Goal: Transaction & Acquisition: Subscribe to service/newsletter

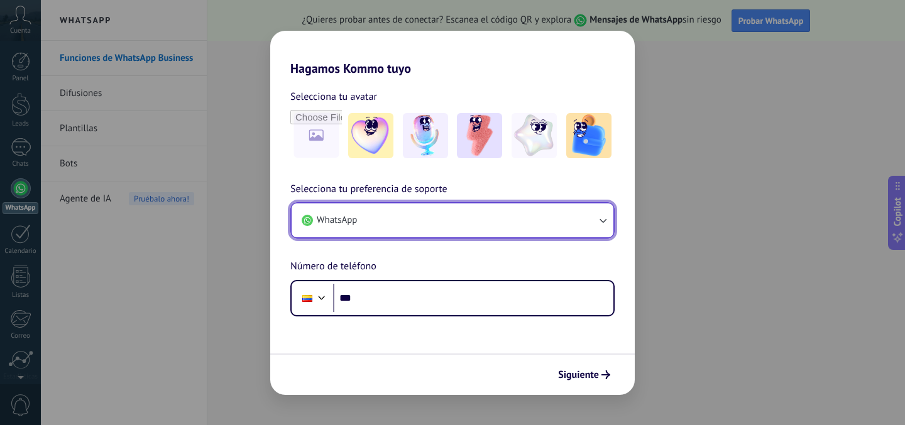
click at [439, 227] on button "WhatsApp" at bounding box center [453, 221] width 322 height 34
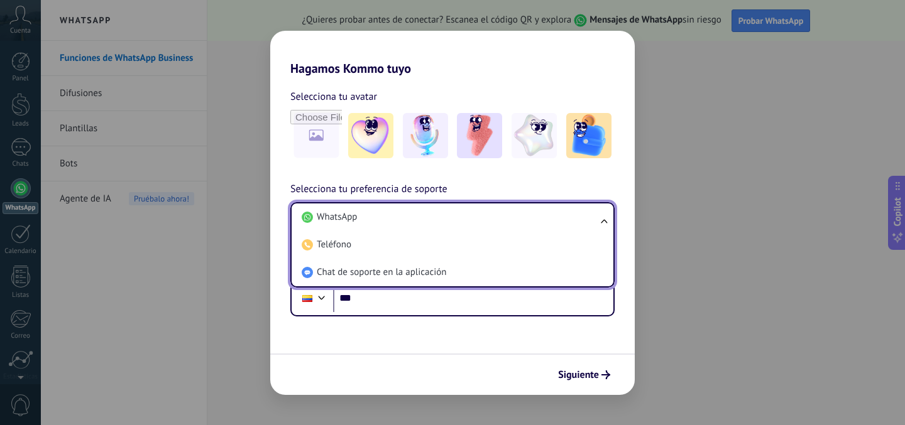
click at [439, 227] on li "WhatsApp" at bounding box center [450, 218] width 307 height 28
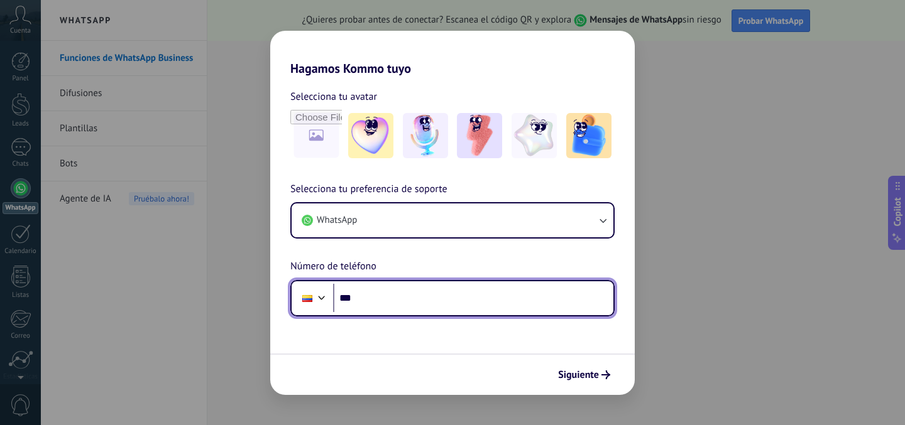
click at [435, 308] on input "***" at bounding box center [473, 298] width 280 height 29
type input "**********"
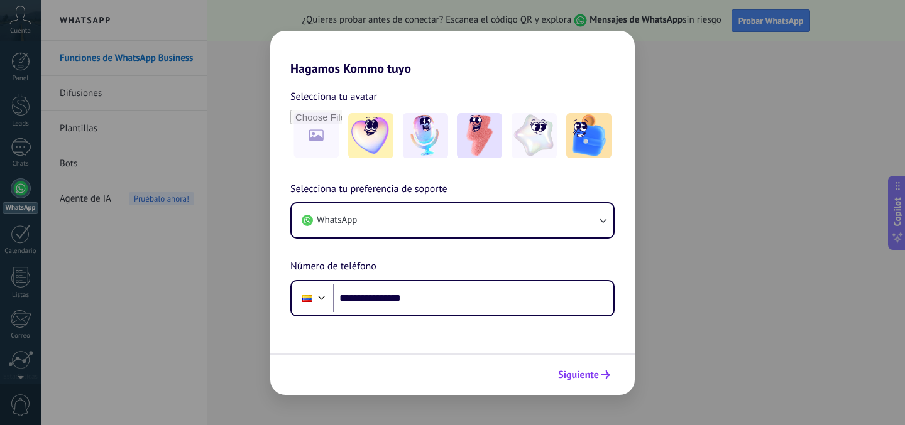
click at [566, 376] on span "Siguiente" at bounding box center [578, 375] width 41 height 9
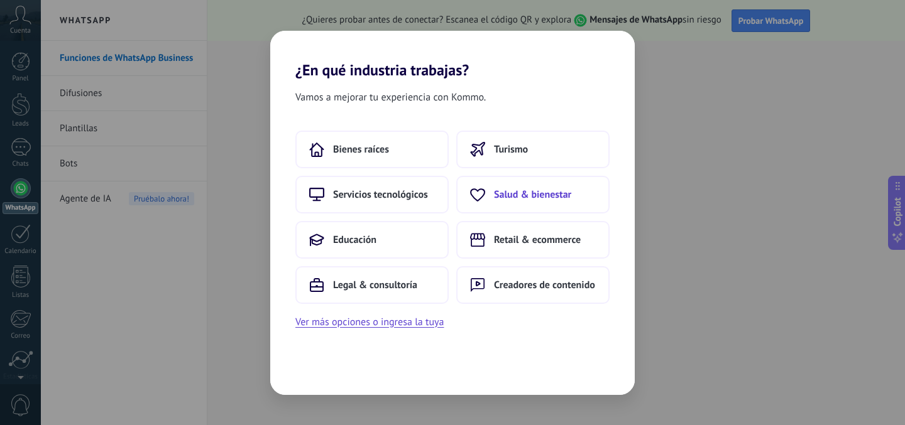
click at [558, 194] on span "Salud & bienestar" at bounding box center [532, 194] width 77 height 13
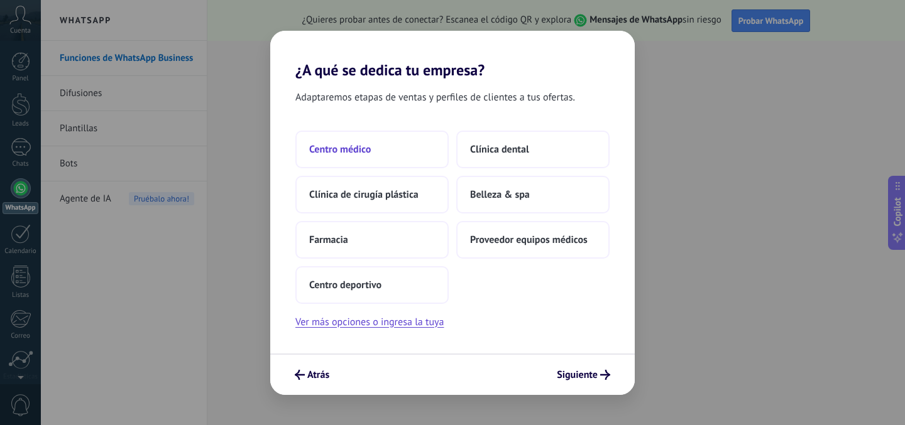
click at [356, 152] on span "Centro médico" at bounding box center [340, 149] width 62 height 13
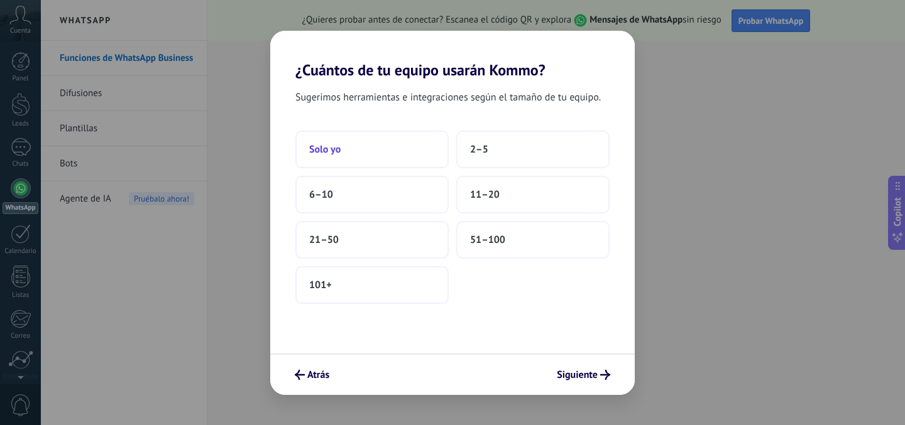
click at [357, 147] on button "Solo yo" at bounding box center [371, 150] width 153 height 38
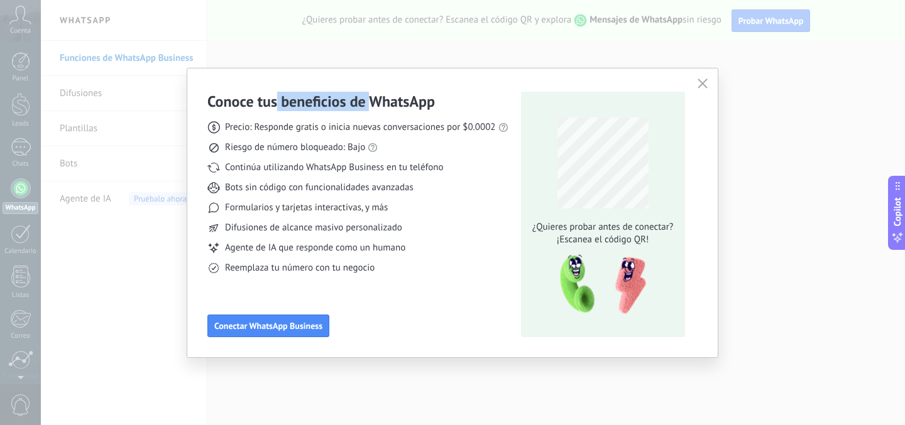
drag, startPoint x: 275, startPoint y: 102, endPoint x: 370, endPoint y: 102, distance: 94.9
click at [371, 102] on h3 "Conoce tus beneficios de WhatsApp" at bounding box center [320, 101] width 227 height 19
click at [370, 102] on h3 "Conoce tus beneficios de WhatsApp" at bounding box center [320, 101] width 227 height 19
drag, startPoint x: 276, startPoint y: 129, endPoint x: 336, endPoint y: 129, distance: 59.7
click at [336, 129] on span "Precio: Responde gratis o inicia nuevas conversaciones por $0.0002" at bounding box center [360, 127] width 271 height 13
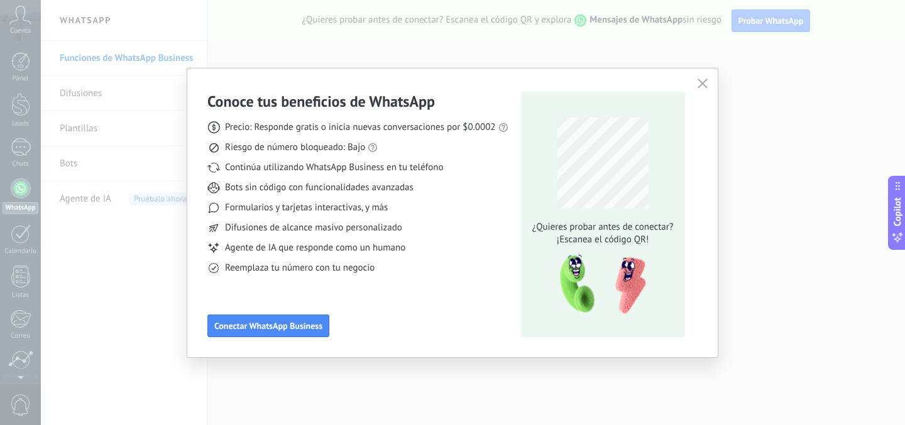
click at [335, 129] on span "Precio: Responde gratis o inicia nuevas conversaciones por $0.0002" at bounding box center [360, 127] width 271 height 13
drag, startPoint x: 335, startPoint y: 129, endPoint x: 405, endPoint y: 129, distance: 70.4
click at [406, 129] on span "Precio: Responde gratis o inicia nuevas conversaciones por $0.0002" at bounding box center [360, 127] width 271 height 13
click at [405, 129] on span "Precio: Responde gratis o inicia nuevas conversaciones por $0.0002" at bounding box center [360, 127] width 271 height 13
drag, startPoint x: 237, startPoint y: 149, endPoint x: 320, endPoint y: 147, distance: 83.6
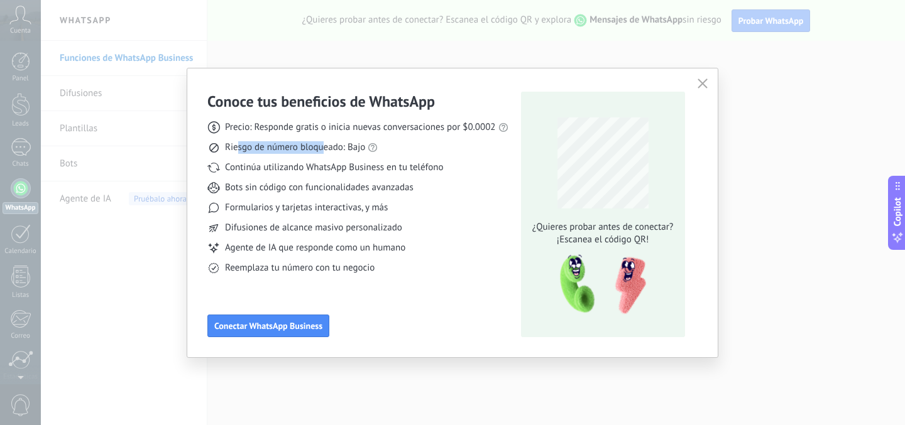
click at [320, 147] on span "Riesgo de número bloqueado: Bajo" at bounding box center [295, 147] width 140 height 13
drag, startPoint x: 240, startPoint y: 168, endPoint x: 331, endPoint y: 165, distance: 91.1
click at [332, 165] on span "Continúa utilizando WhatsApp Business en tu teléfono" at bounding box center [334, 167] width 218 height 13
click at [331, 165] on span "Continúa utilizando WhatsApp Business en tu teléfono" at bounding box center [334, 167] width 218 height 13
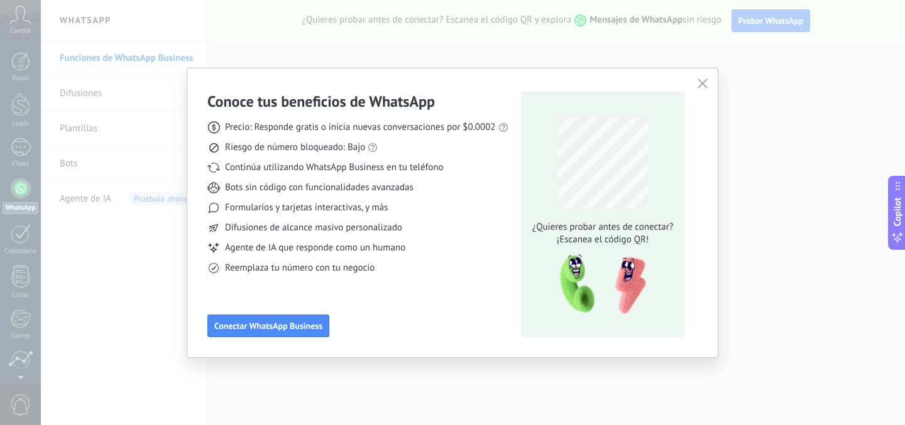
drag, startPoint x: 232, startPoint y: 189, endPoint x: 264, endPoint y: 188, distance: 31.4
click at [265, 188] on span "Bots sin código con funcionalidades avanzadas" at bounding box center [319, 188] width 188 height 13
click at [264, 188] on span "Bots sin código con funcionalidades avanzadas" at bounding box center [319, 188] width 188 height 13
drag, startPoint x: 264, startPoint y: 188, endPoint x: 386, endPoint y: 185, distance: 121.9
click at [386, 185] on span "Bots sin código con funcionalidades avanzadas" at bounding box center [319, 188] width 188 height 13
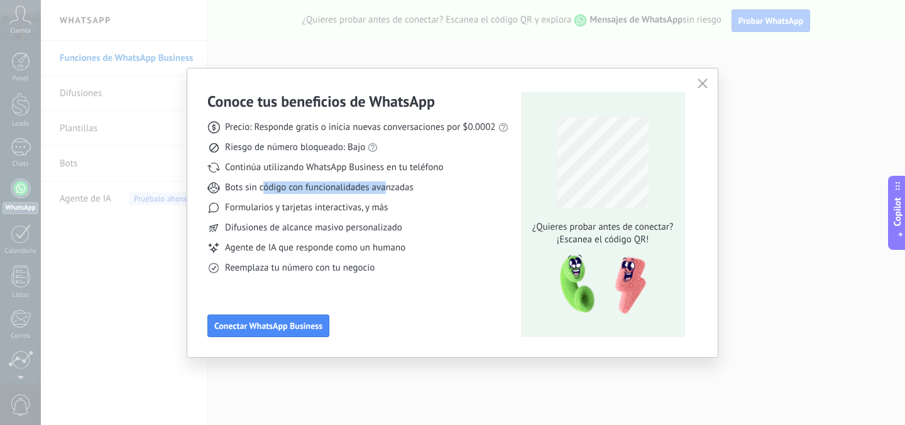
click at [386, 185] on span "Bots sin código con funcionalidades avanzadas" at bounding box center [319, 188] width 188 height 13
drag, startPoint x: 253, startPoint y: 207, endPoint x: 369, endPoint y: 206, distance: 116.9
click at [369, 207] on span "Formularios y tarjetas interactivas, y más" at bounding box center [306, 208] width 163 height 13
click at [369, 206] on span "Formularios y tarjetas interactivas, y más" at bounding box center [306, 208] width 163 height 13
drag, startPoint x: 224, startPoint y: 230, endPoint x: 359, endPoint y: 231, distance: 135.1
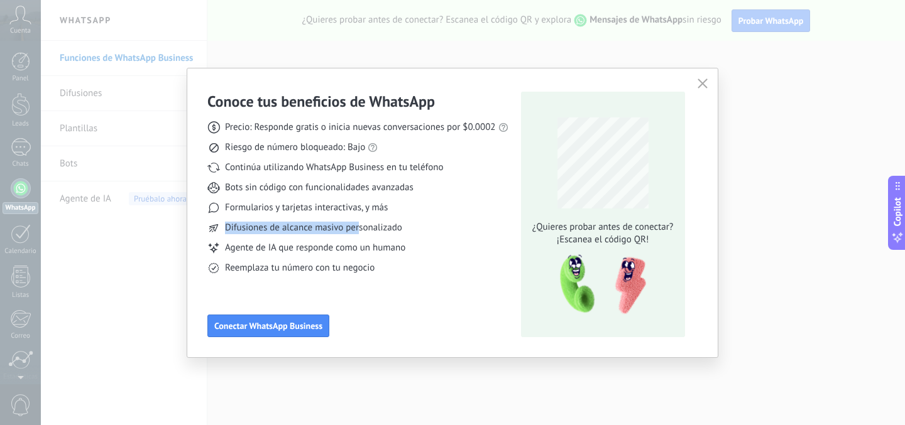
click at [359, 231] on div "Difusiones de alcance masivo personalizado" at bounding box center [357, 228] width 301 height 13
click at [359, 231] on span "Difusiones de alcance masivo personalizado" at bounding box center [313, 228] width 177 height 13
drag, startPoint x: 241, startPoint y: 248, endPoint x: 338, endPoint y: 248, distance: 97.4
click at [338, 248] on span "Agente de IA que responde como un humano" at bounding box center [315, 248] width 180 height 13
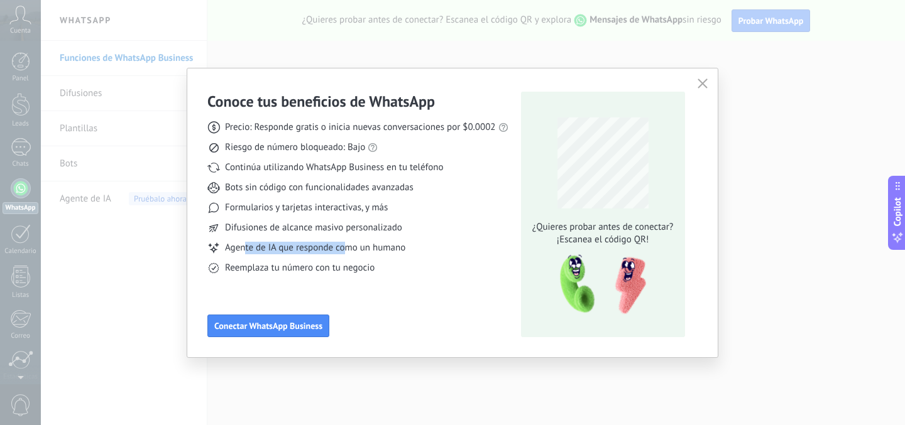
drag, startPoint x: 243, startPoint y: 249, endPoint x: 347, endPoint y: 249, distance: 104.3
click at [347, 249] on span "Agente de IA que responde como un humano" at bounding box center [315, 248] width 180 height 13
drag, startPoint x: 286, startPoint y: 224, endPoint x: 384, endPoint y: 224, distance: 98.0
click at [385, 224] on span "Difusiones de alcance masivo personalizado" at bounding box center [313, 228] width 177 height 13
drag, startPoint x: 249, startPoint y: 266, endPoint x: 378, endPoint y: 268, distance: 128.8
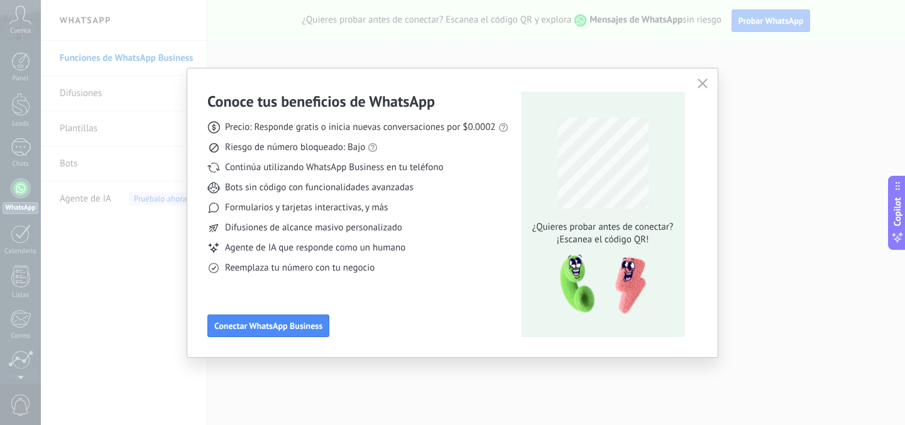
click at [378, 268] on div "Reemplaza tu número con tu negocio" at bounding box center [357, 268] width 301 height 13
click at [378, 267] on div "Reemplaza tu número con tu negocio" at bounding box center [357, 268] width 301 height 13
drag, startPoint x: 295, startPoint y: 271, endPoint x: 336, endPoint y: 271, distance: 41.5
click at [336, 271] on span "Reemplaza tu número con tu negocio" at bounding box center [300, 268] width 150 height 13
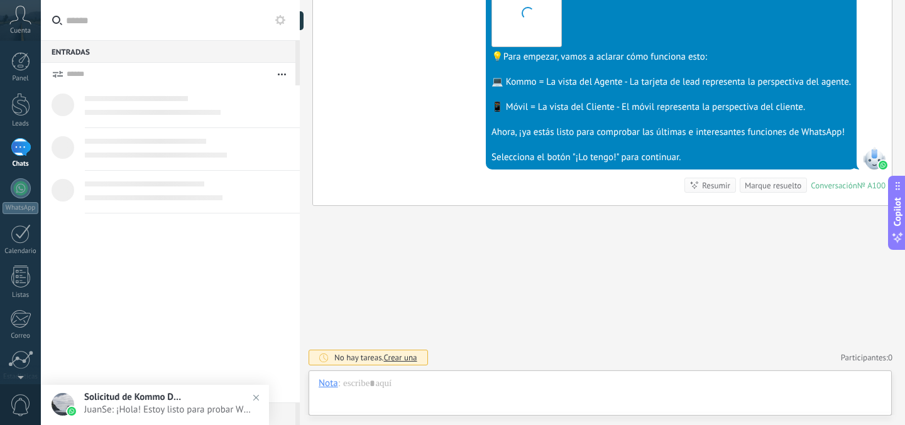
scroll to position [419, 0]
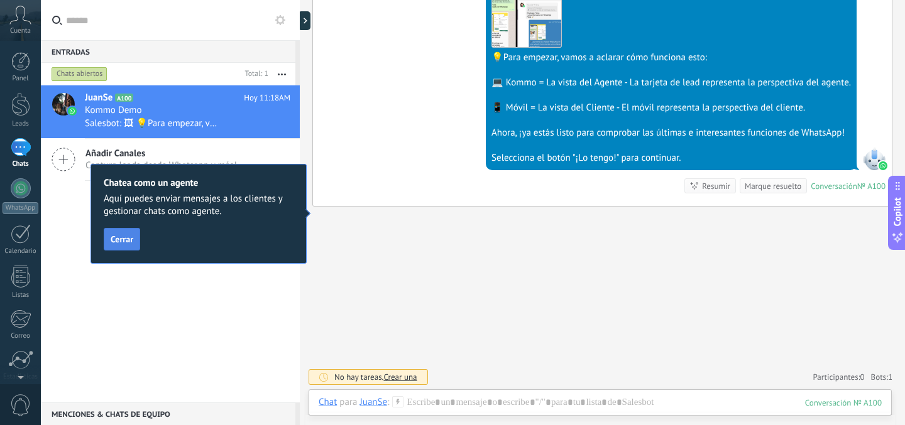
click at [112, 235] on span "Cerrar" at bounding box center [122, 239] width 23 height 9
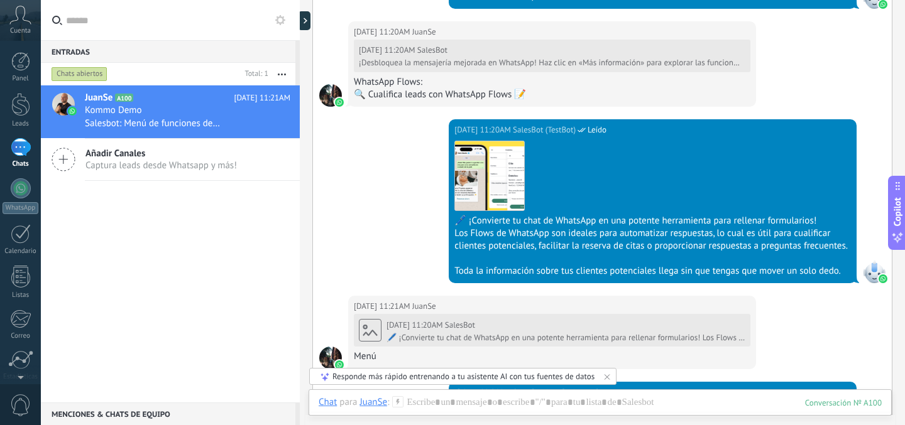
scroll to position [1183, 0]
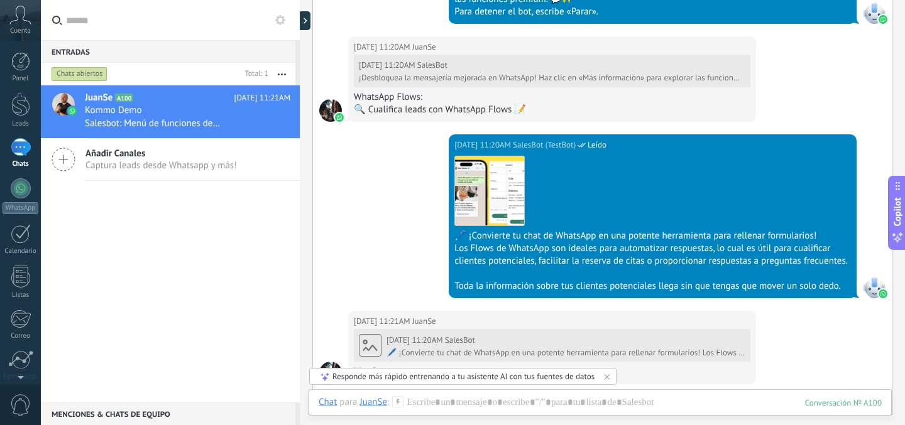
click at [17, 158] on link "1 Chats" at bounding box center [20, 153] width 41 height 30
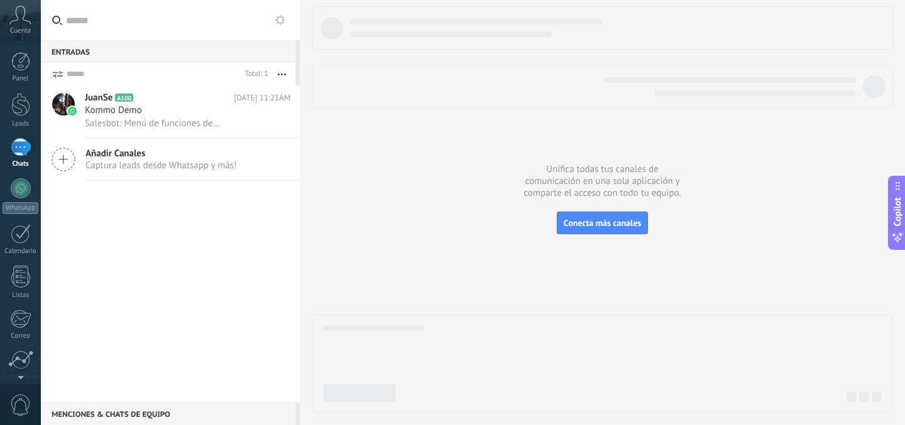
click at [25, 15] on icon at bounding box center [20, 15] width 22 height 19
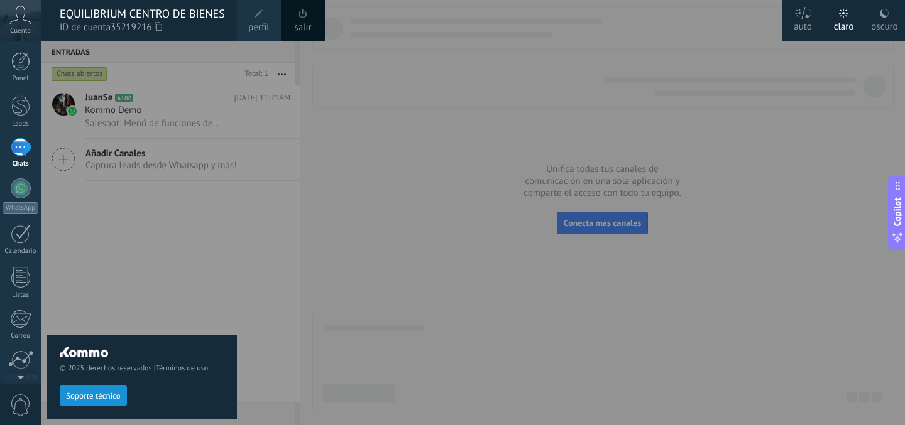
click at [233, 241] on div "© 2025 derechos reservados | Términos de uso Soporte técnico" at bounding box center [142, 233] width 190 height 385
click at [276, 119] on div at bounding box center [493, 212] width 905 height 425
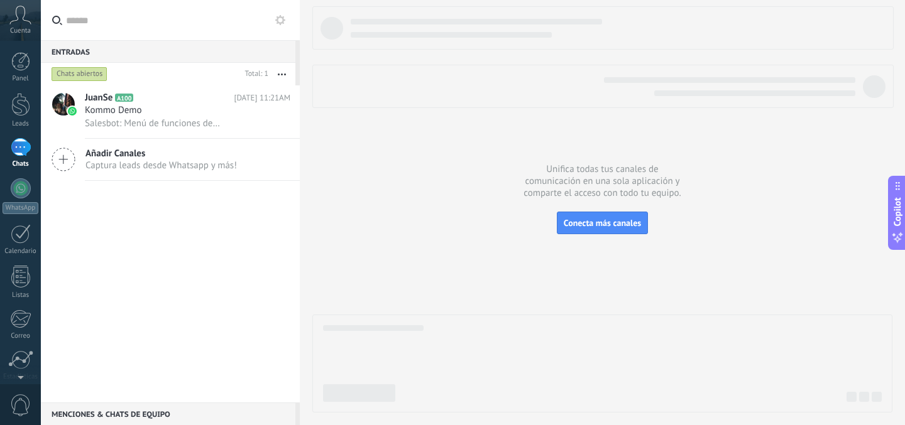
click at [30, 25] on div "Cuenta" at bounding box center [20, 20] width 41 height 41
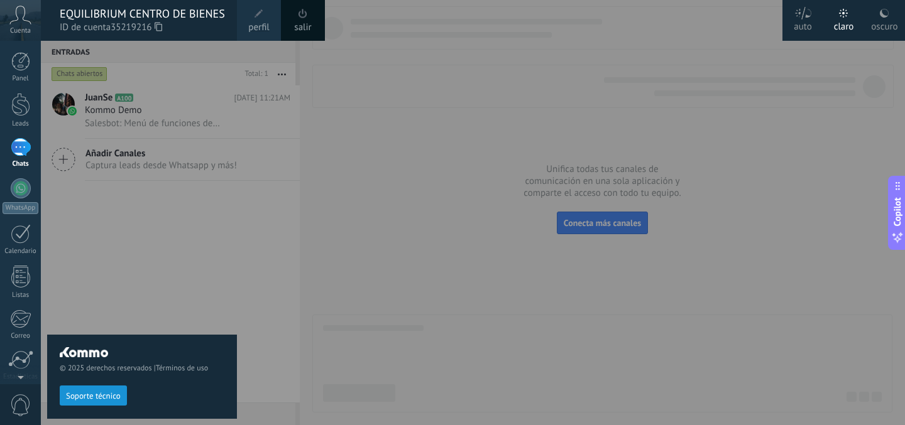
click at [266, 17] on link "perfil" at bounding box center [259, 20] width 44 height 41
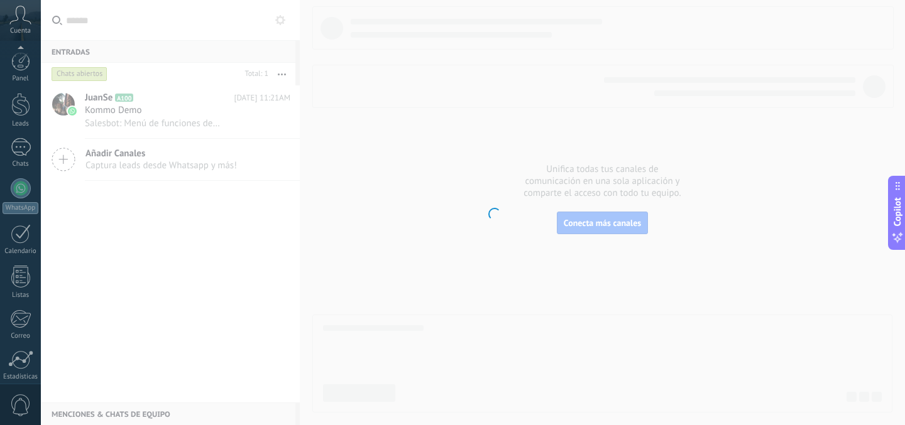
scroll to position [97, 0]
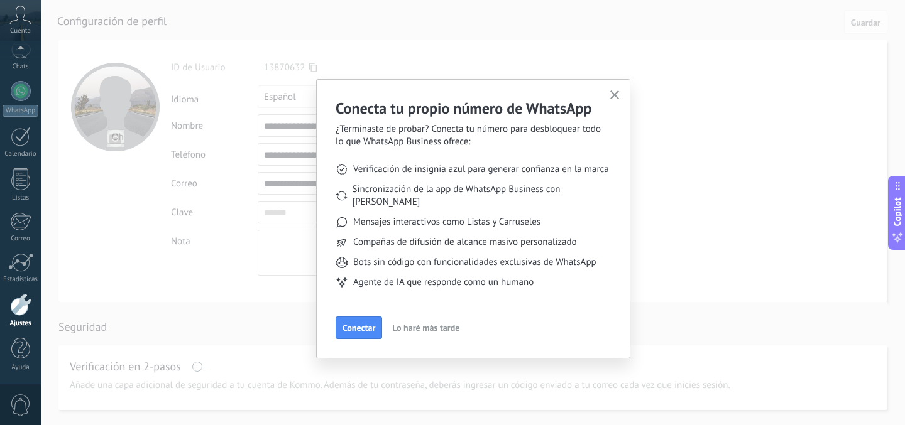
click at [620, 94] on button "button" at bounding box center [615, 95] width 16 height 17
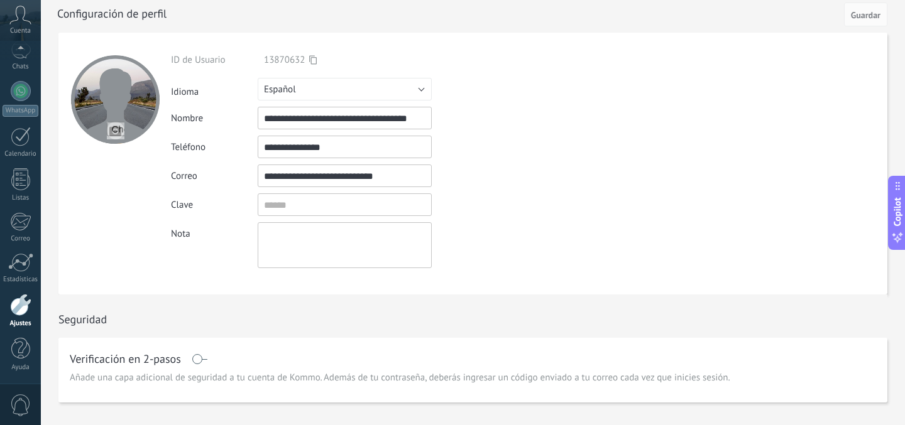
scroll to position [0, 0]
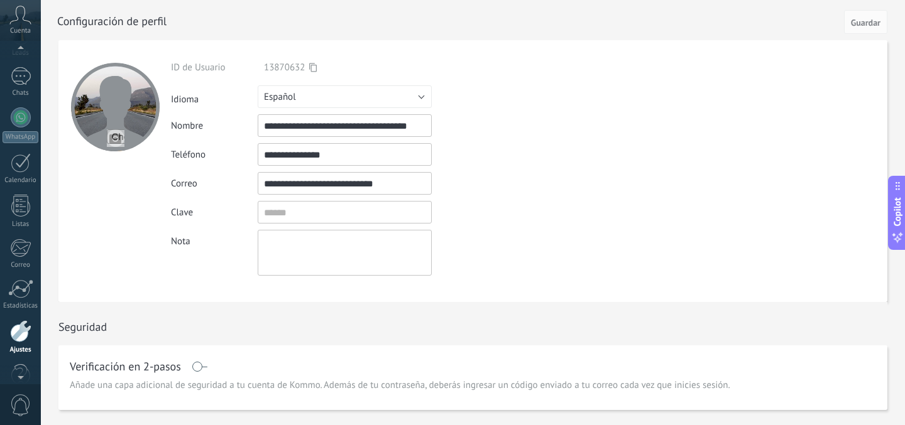
click at [16, 53] on div at bounding box center [20, 50] width 41 height 19
click at [16, 60] on div at bounding box center [20, 61] width 19 height 19
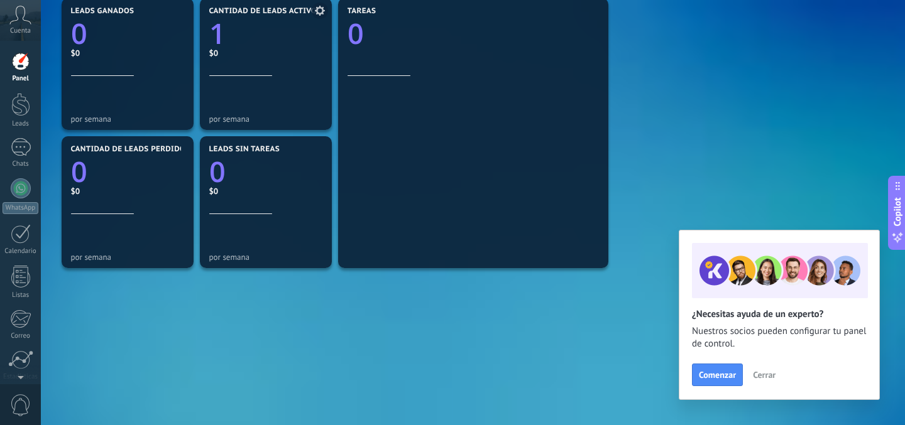
scroll to position [464, 0]
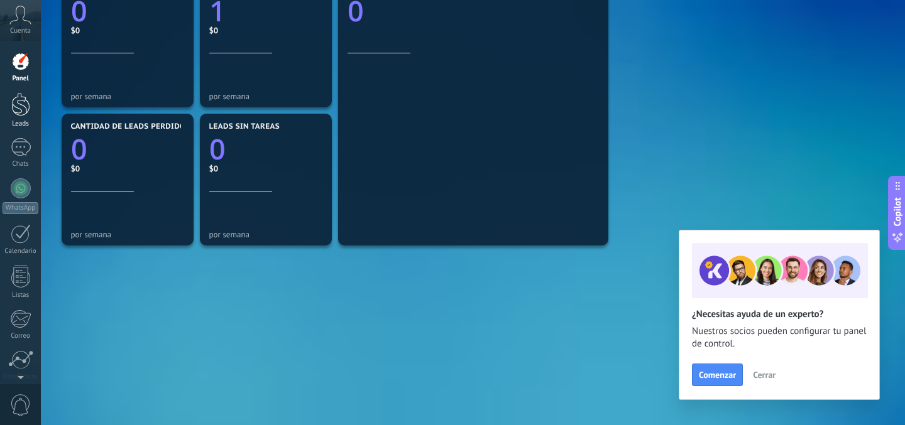
click at [27, 115] on div at bounding box center [20, 104] width 19 height 23
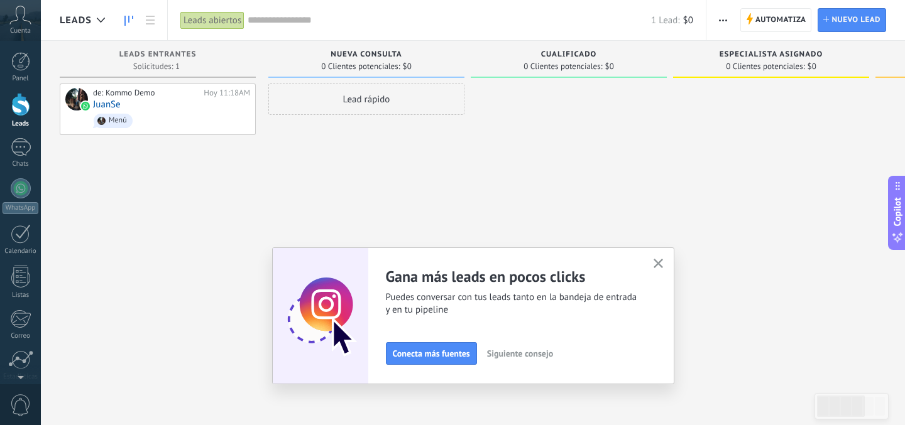
click at [662, 265] on icon "button" at bounding box center [657, 263] width 9 height 9
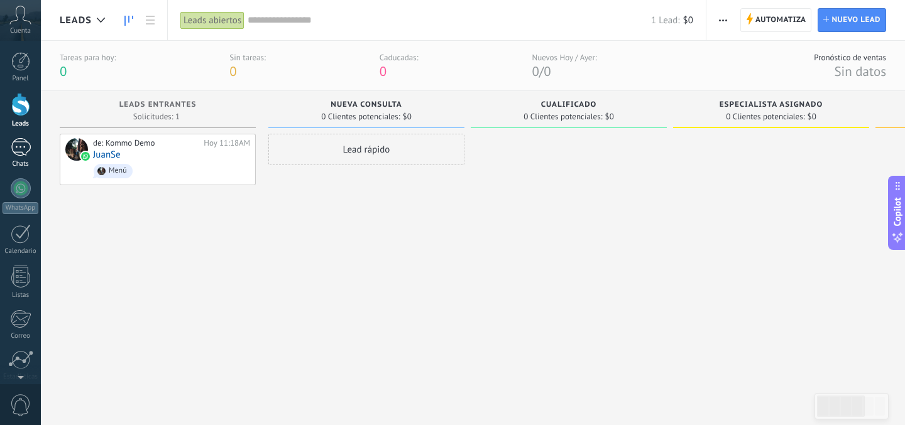
click at [14, 150] on div "1" at bounding box center [21, 147] width 20 height 18
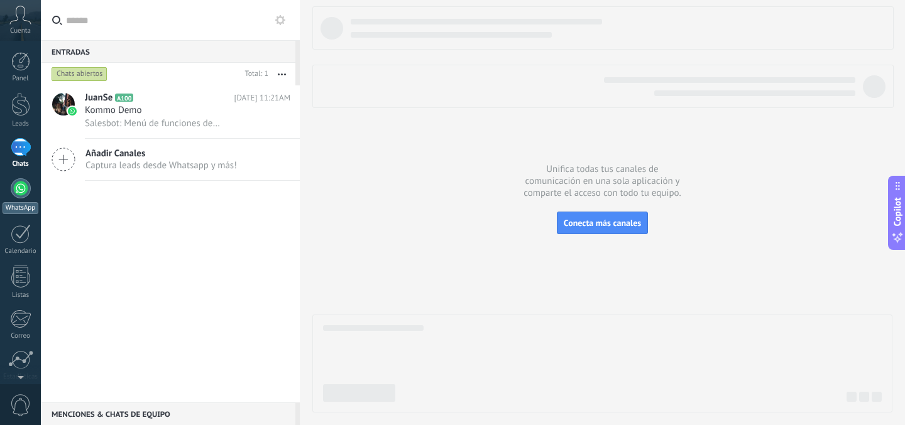
click at [25, 190] on div at bounding box center [21, 188] width 20 height 20
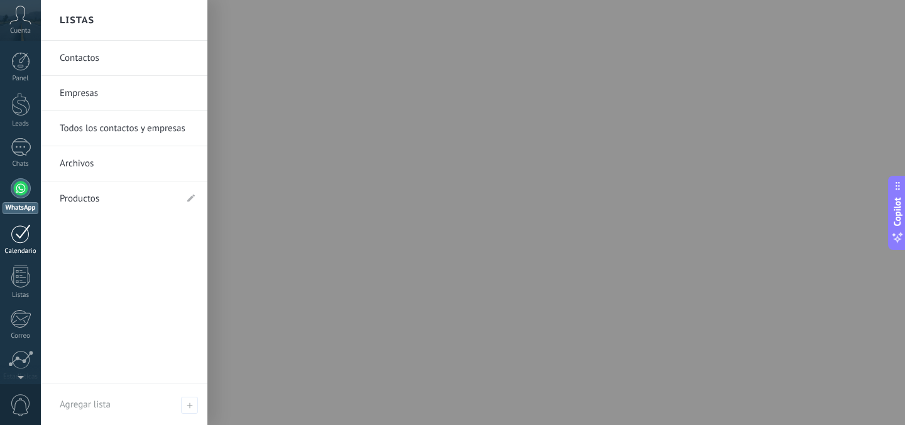
click at [23, 242] on div at bounding box center [21, 233] width 20 height 19
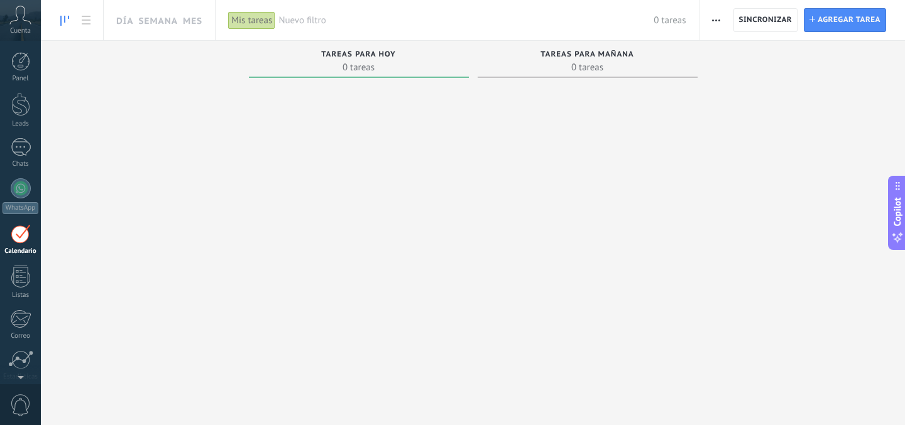
scroll to position [36, 0]
click at [195, 18] on link "Mes" at bounding box center [192, 20] width 19 height 40
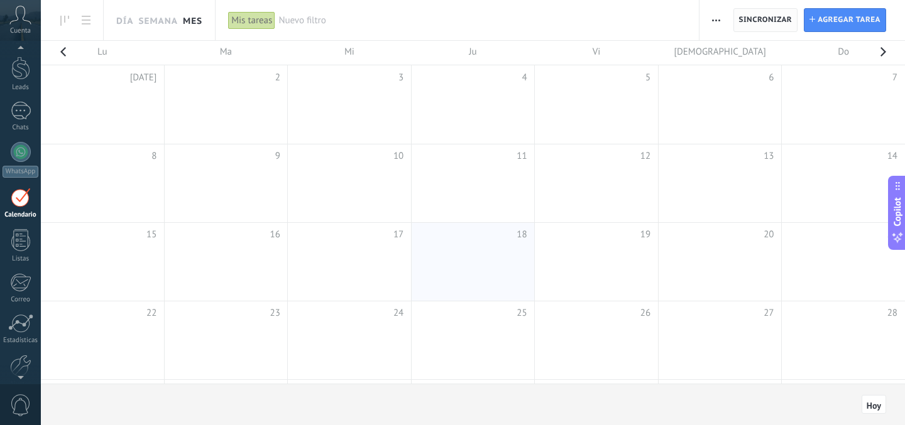
click at [754, 28] on span "Sincronizar" at bounding box center [765, 20] width 53 height 23
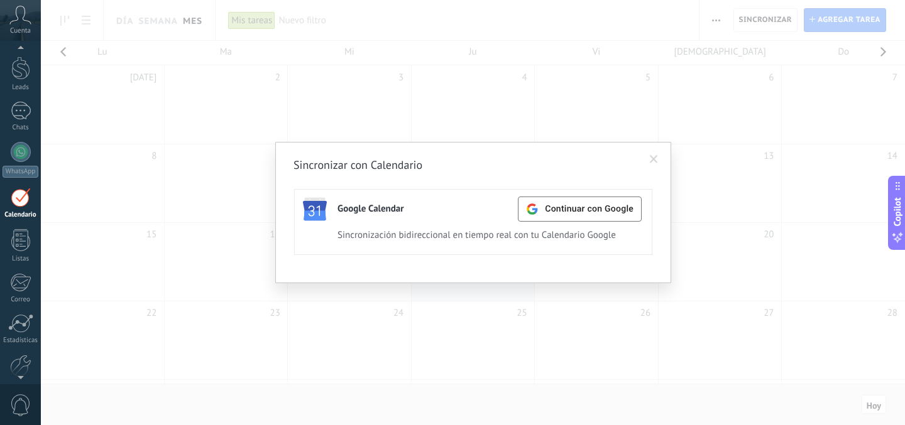
click at [654, 156] on span at bounding box center [654, 159] width 8 height 9
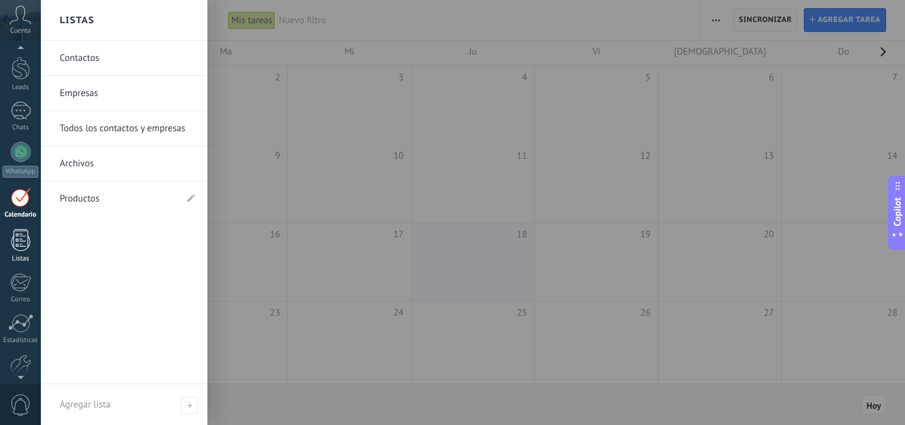
click at [14, 245] on div at bounding box center [20, 240] width 19 height 22
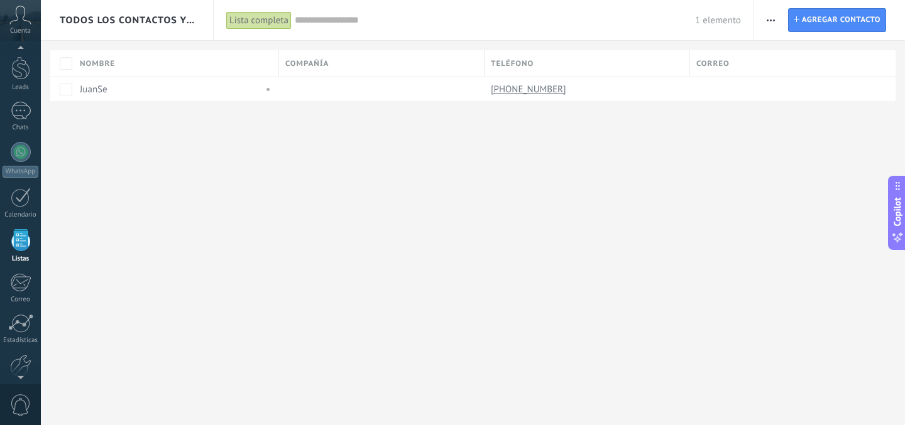
scroll to position [78, 0]
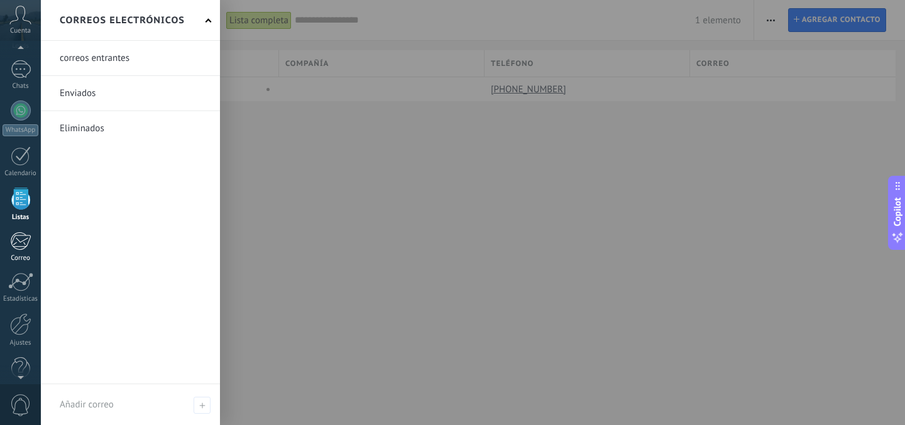
click at [19, 239] on div at bounding box center [20, 241] width 21 height 19
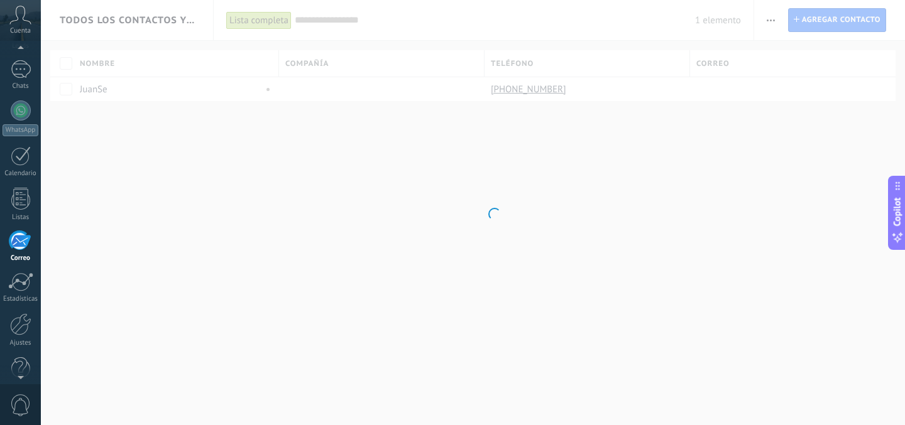
scroll to position [97, 0]
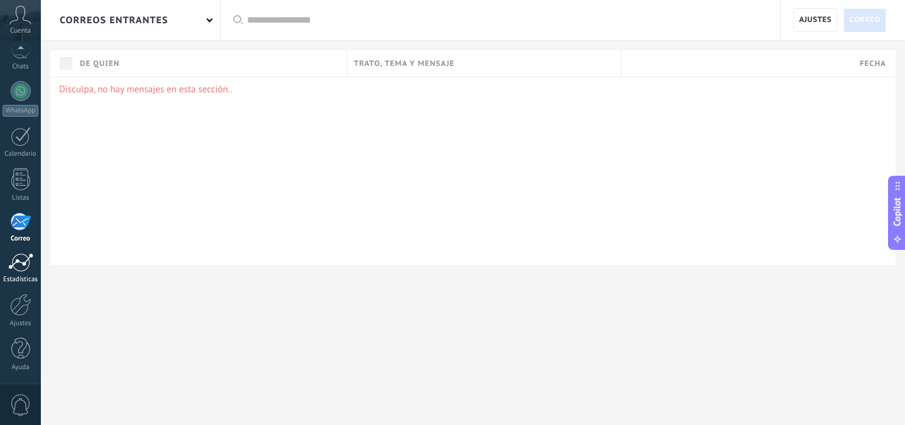
click at [21, 260] on div at bounding box center [20, 262] width 25 height 19
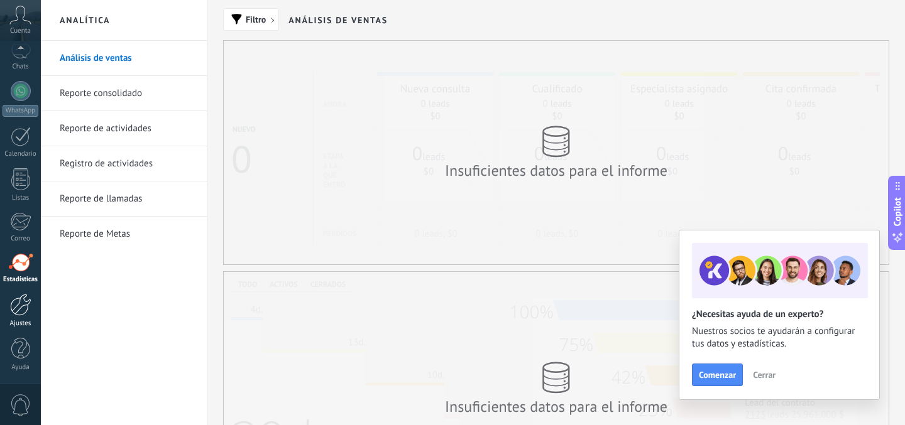
click at [18, 307] on div at bounding box center [20, 305] width 21 height 22
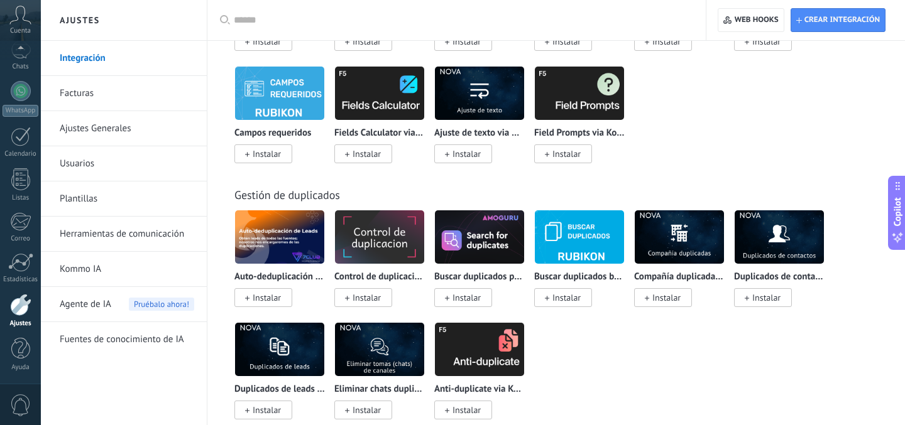
scroll to position [5446, 0]
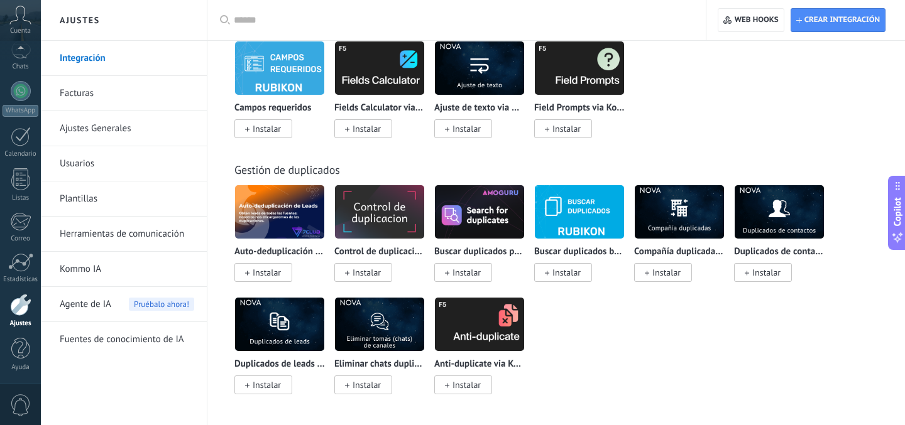
click at [114, 342] on link "Fuentes de conocimiento de IA" at bounding box center [127, 339] width 134 height 35
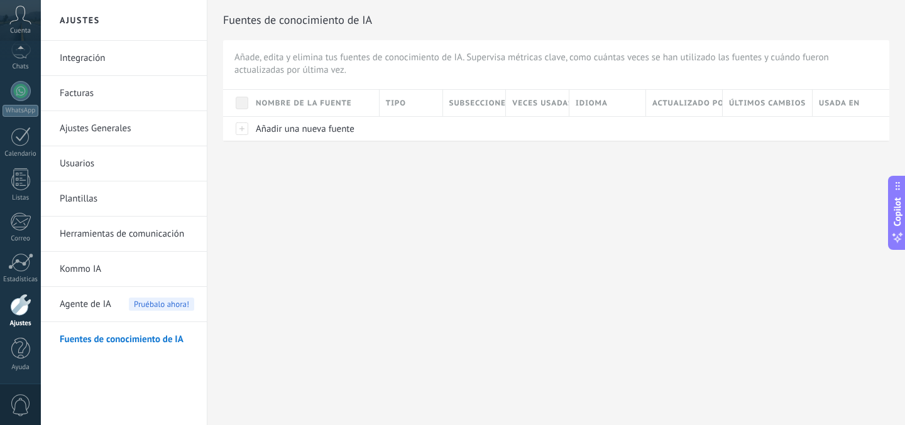
click at [96, 310] on span "Agente de IA" at bounding box center [86, 304] width 52 height 35
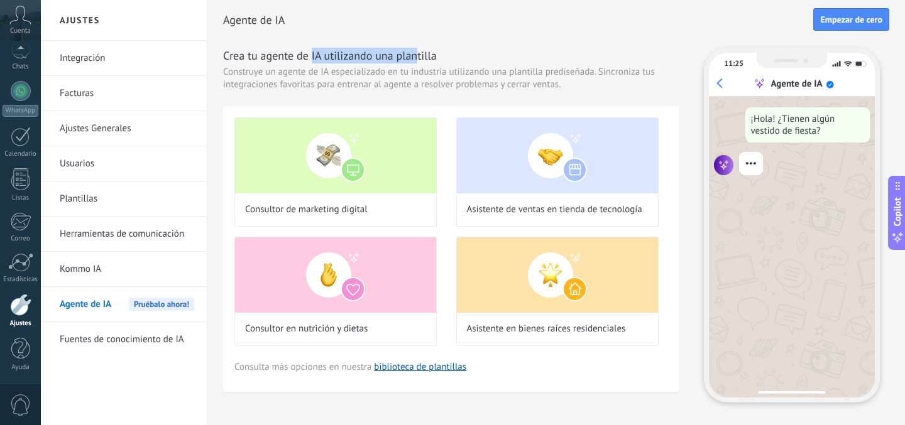
drag, startPoint x: 310, startPoint y: 55, endPoint x: 416, endPoint y: 55, distance: 106.2
click at [416, 55] on h3 "Crea tu agente de IA utilizando una plantilla" at bounding box center [451, 56] width 456 height 16
drag, startPoint x: 226, startPoint y: 62, endPoint x: 278, endPoint y: 62, distance: 51.5
click at [278, 62] on h3 "Crea tu agente de IA utilizando una plantilla" at bounding box center [451, 56] width 456 height 16
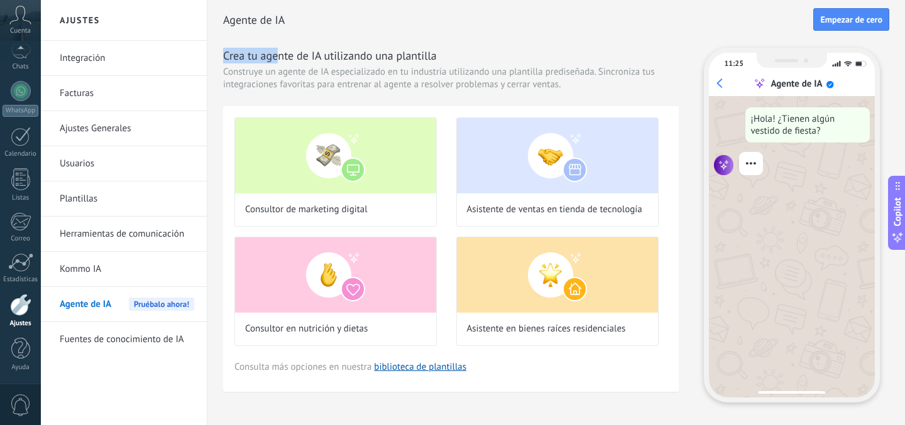
click at [278, 62] on h3 "Crea tu agente de IA utilizando una plantilla" at bounding box center [451, 56] width 456 height 16
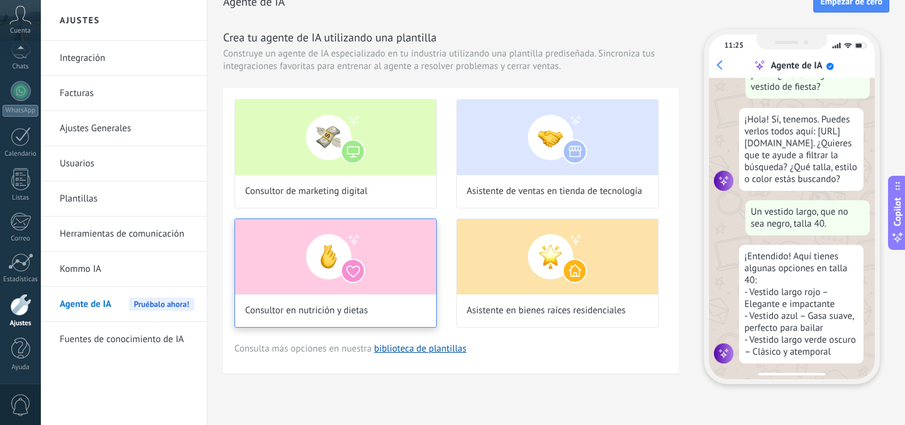
scroll to position [44, 0]
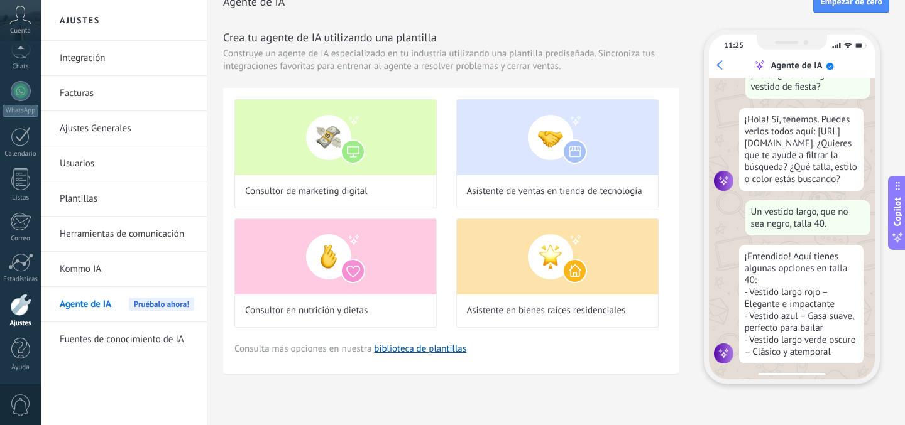
click at [99, 234] on link "Herramientas de comunicación" at bounding box center [127, 234] width 134 height 35
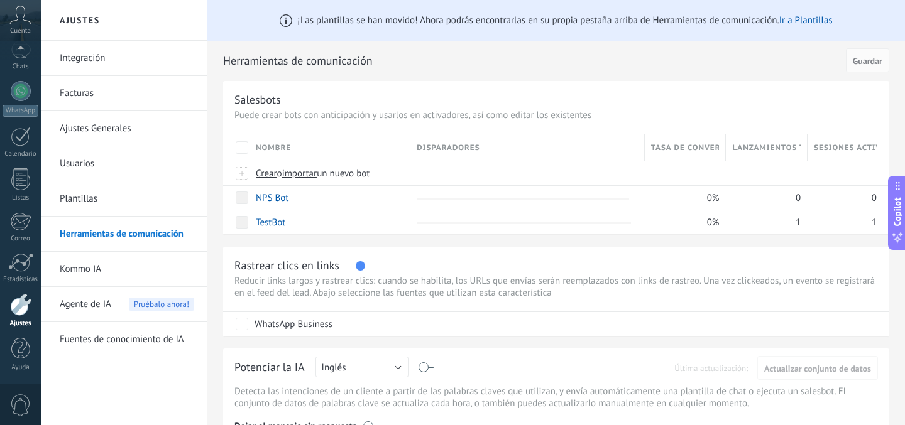
click at [83, 194] on link "Plantillas" at bounding box center [127, 199] width 134 height 35
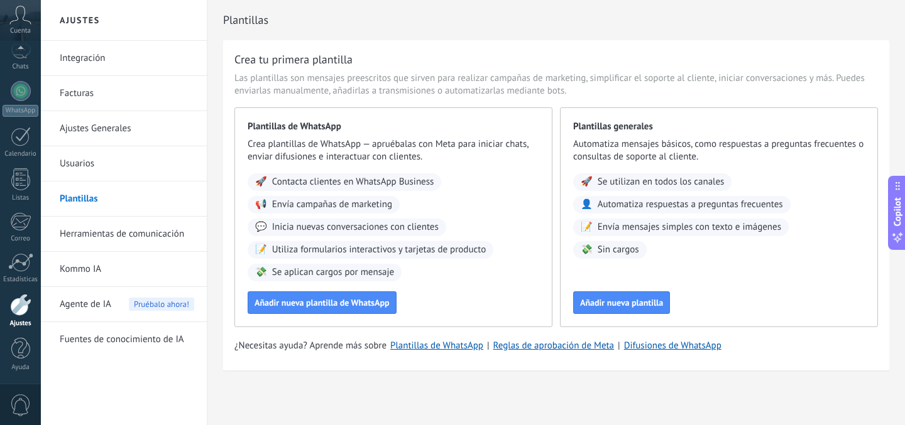
click at [90, 96] on link "Facturas" at bounding box center [127, 93] width 134 height 35
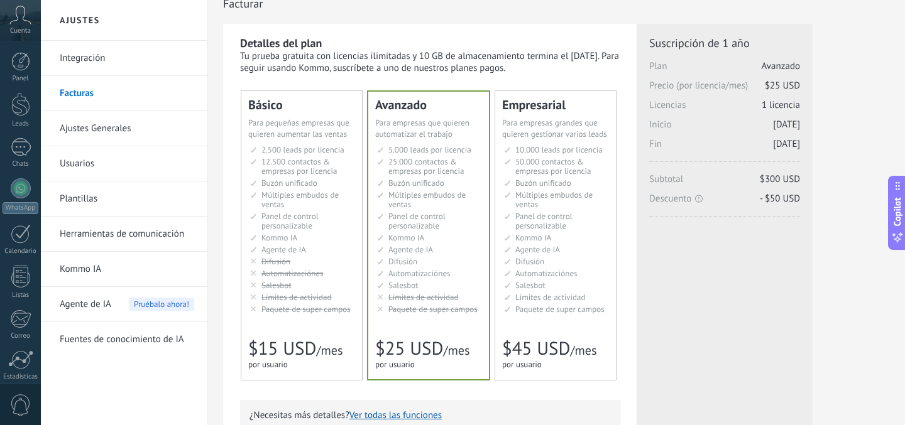
scroll to position [18, 0]
drag, startPoint x: 272, startPoint y: 55, endPoint x: 381, endPoint y: 55, distance: 108.7
click at [381, 55] on div "Tu prueba gratuita con licencias ilimitadas y 10 GB de almacenamiento termina e…" at bounding box center [430, 61] width 381 height 24
drag, startPoint x: 431, startPoint y: 55, endPoint x: 481, endPoint y: 56, distance: 49.6
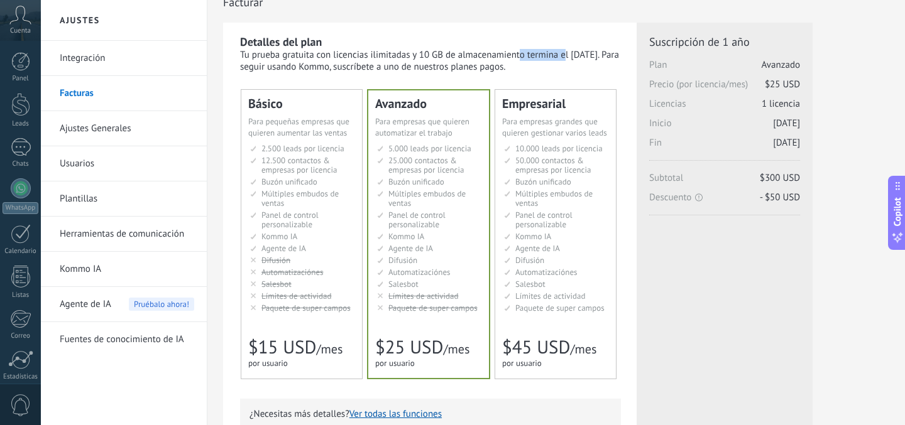
click at [481, 56] on div "Tu prueba gratuita con licencias ilimitadas y 10 GB de almacenamiento termina e…" at bounding box center [430, 61] width 381 height 24
drag, startPoint x: 251, startPoint y: 67, endPoint x: 396, endPoint y: 68, distance: 145.1
click at [396, 68] on div "Tu prueba gratuita con licencias ilimitadas y 10 GB de almacenamiento termina e…" at bounding box center [430, 61] width 381 height 24
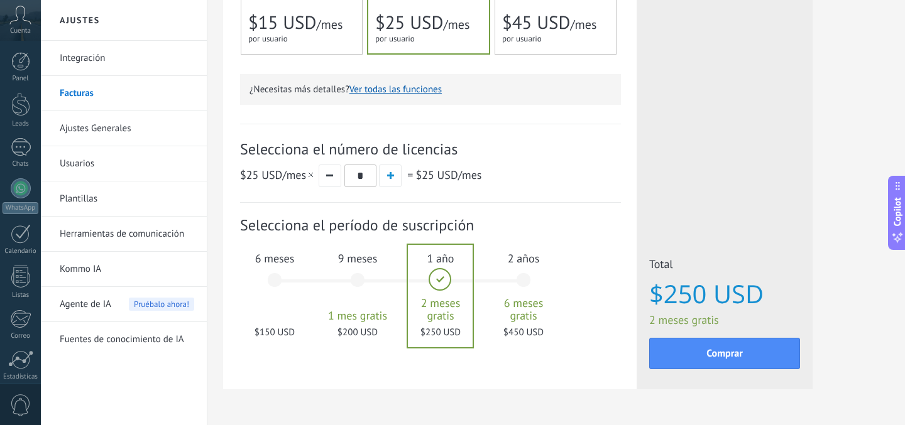
scroll to position [364, 0]
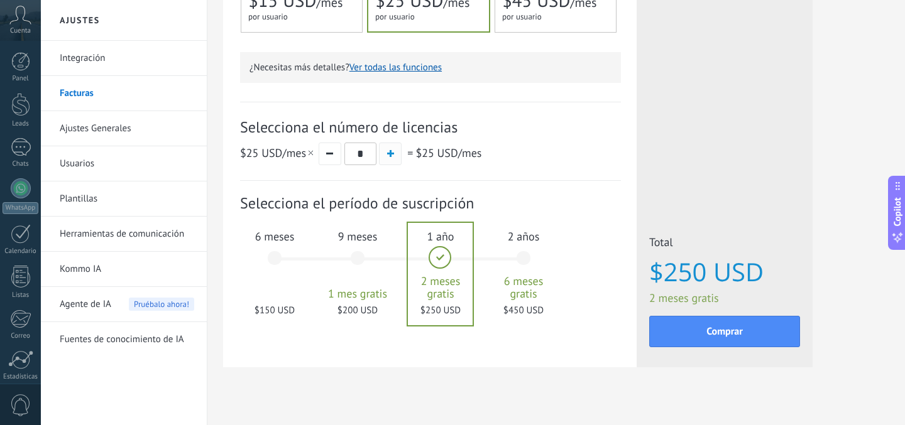
click at [393, 155] on span "button" at bounding box center [390, 153] width 7 height 7
click at [327, 159] on button "button" at bounding box center [330, 154] width 23 height 23
click at [393, 153] on span "button" at bounding box center [390, 153] width 7 height 7
type input "*"
click at [355, 256] on div "9 meses 1 mes gratis $400 USD" at bounding box center [358, 264] width 68 height 89
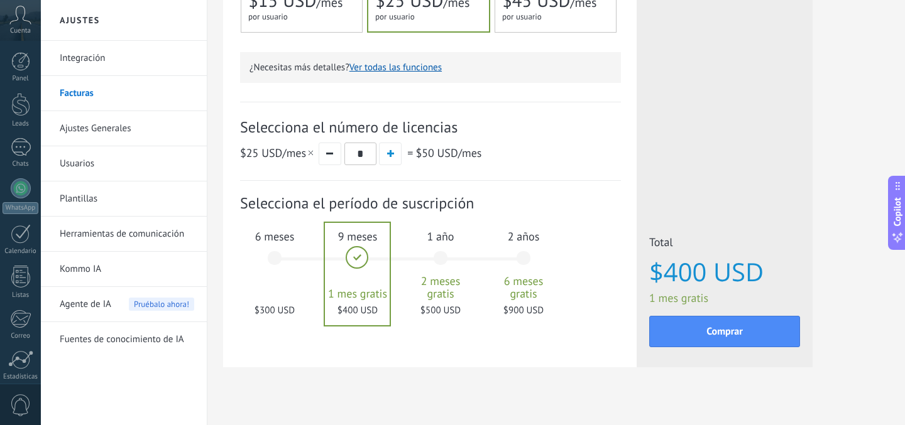
click at [444, 258] on div "1 año 2 meses gratis $500 USD" at bounding box center [441, 264] width 68 height 89
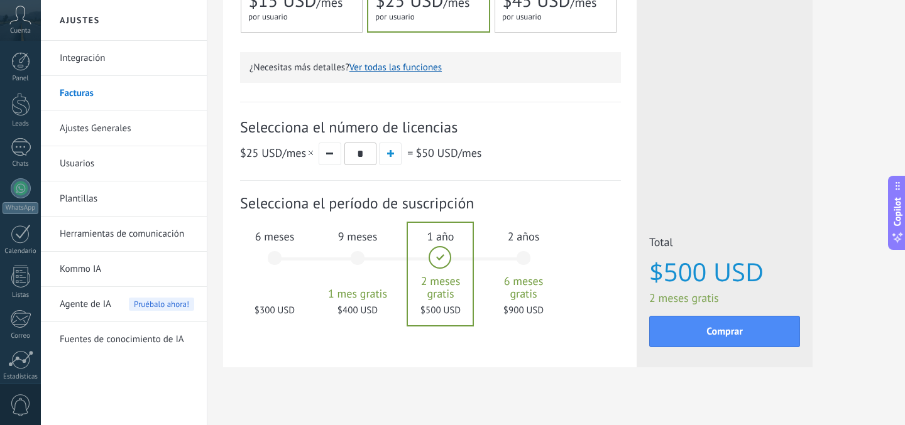
click at [355, 253] on div "9 meses 1 mes gratis $400 USD" at bounding box center [358, 264] width 68 height 89
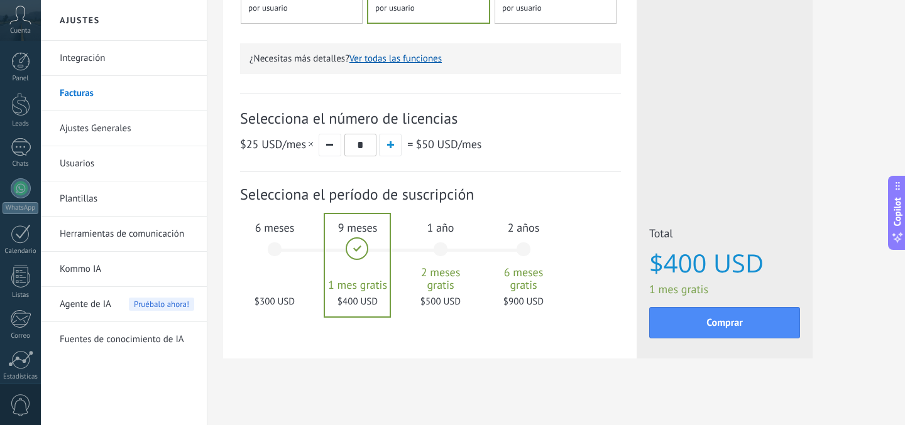
scroll to position [374, 0]
click at [287, 252] on div "6 meses $300 USD" at bounding box center [275, 254] width 68 height 89
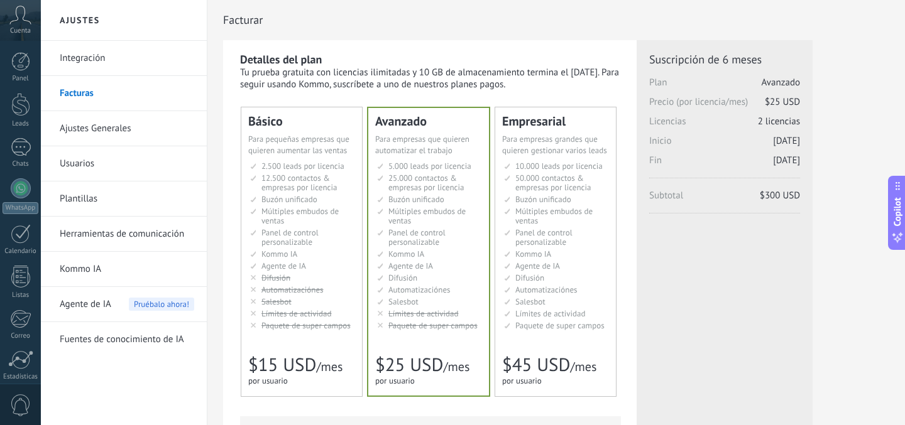
scroll to position [381, 0]
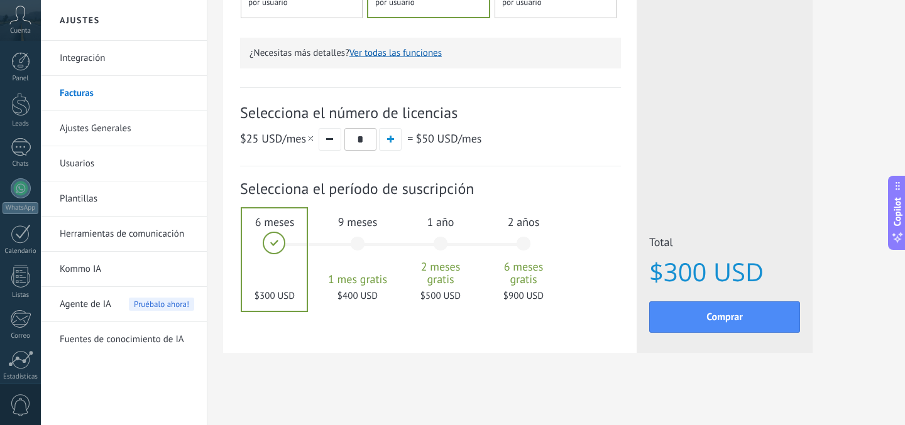
click at [347, 251] on div "9 meses 1 mes gratis $400 USD" at bounding box center [358, 249] width 68 height 89
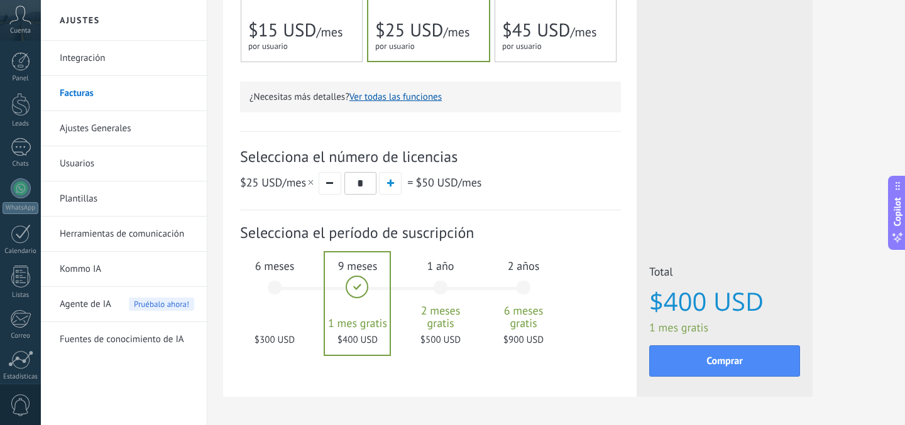
scroll to position [329, 0]
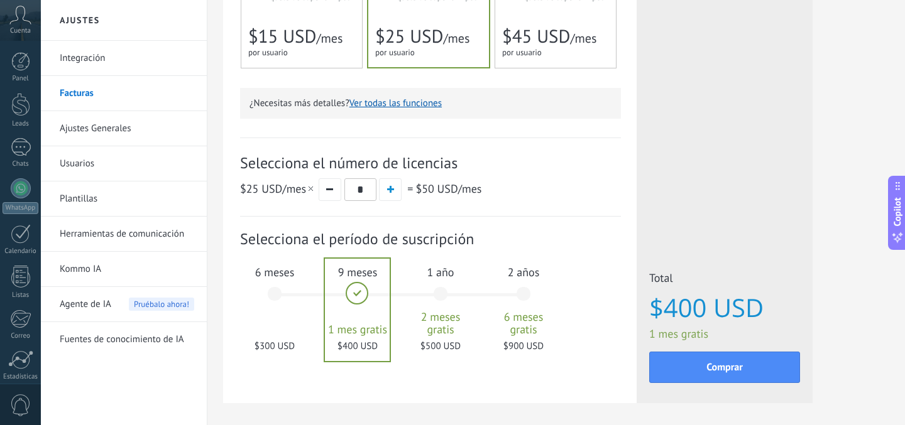
click at [449, 305] on div "1 año 2 meses gratis $500 USD" at bounding box center [441, 300] width 68 height 89
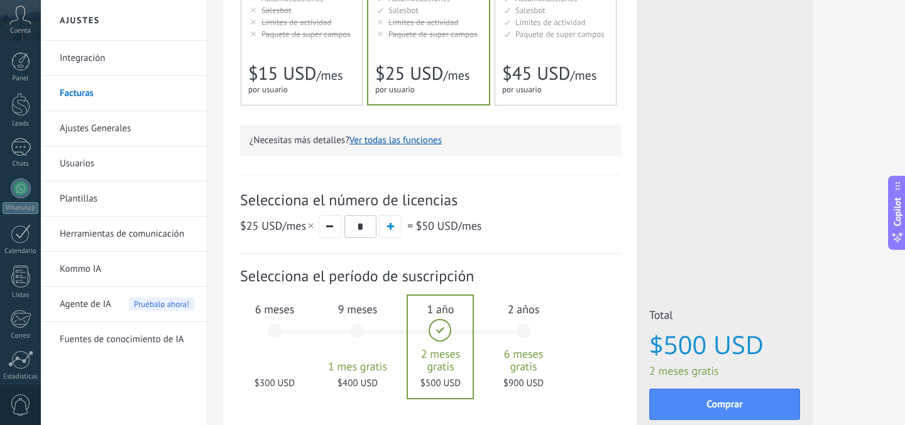
scroll to position [289, 0]
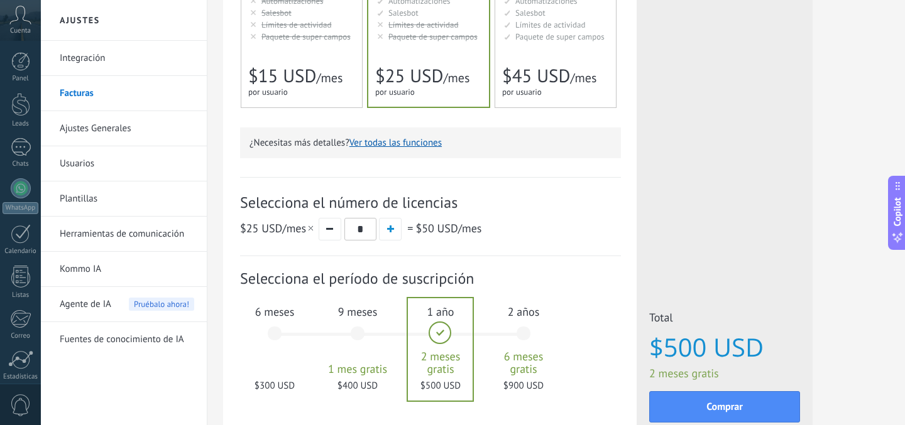
click at [99, 66] on link "Integración" at bounding box center [127, 58] width 134 height 35
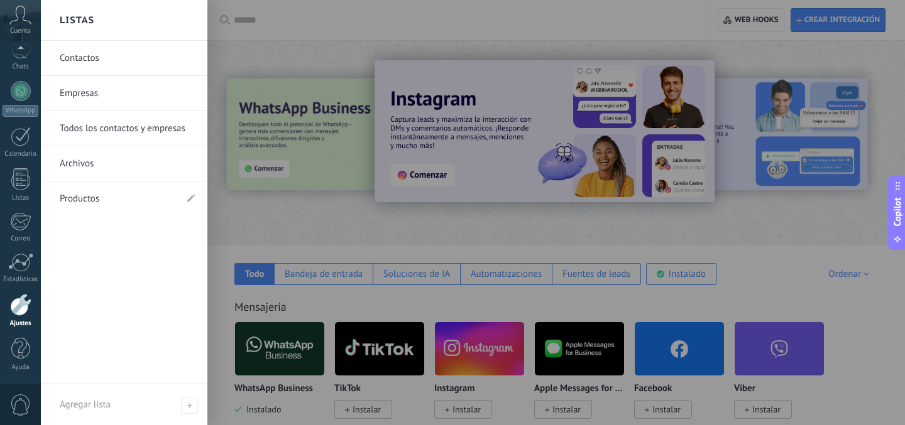
scroll to position [92, 0]
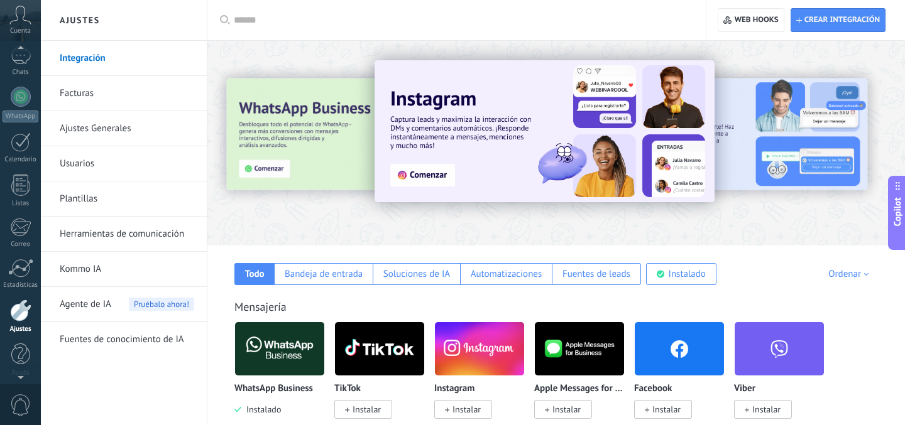
click at [26, 21] on use at bounding box center [20, 15] width 21 height 18
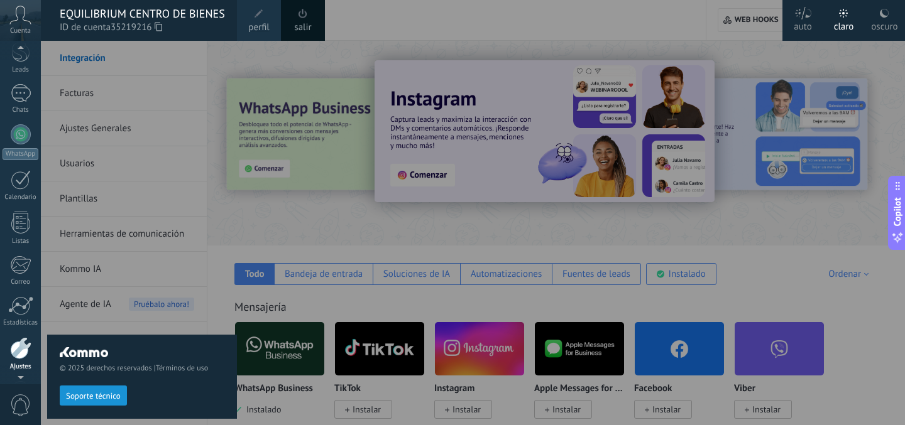
click at [23, 57] on div at bounding box center [20, 50] width 41 height 19
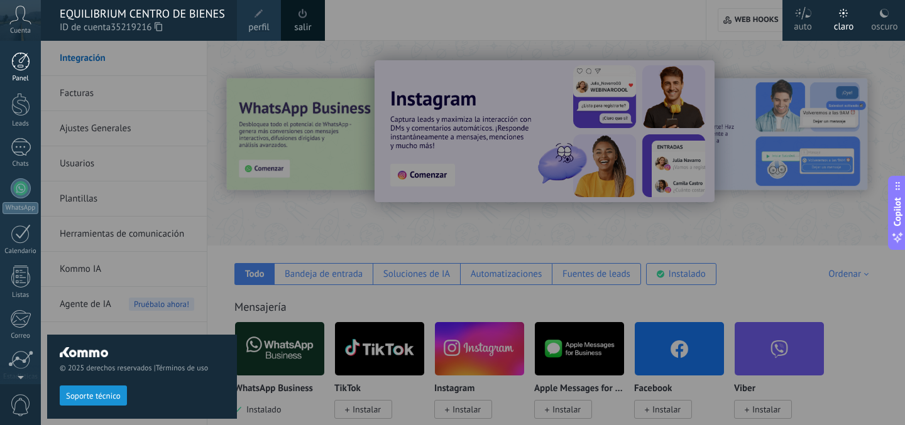
click at [18, 75] on div "Panel" at bounding box center [21, 79] width 36 height 8
